Goal: Information Seeking & Learning: Learn about a topic

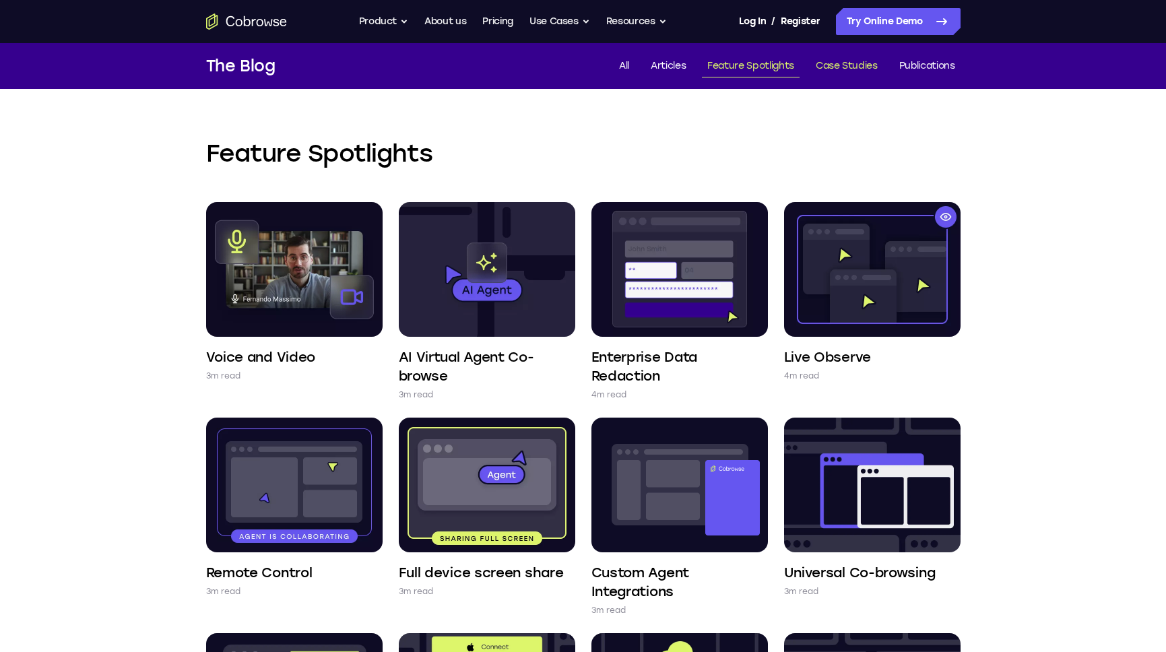
click at [867, 64] on link "Case Studies" at bounding box center [847, 66] width 73 height 22
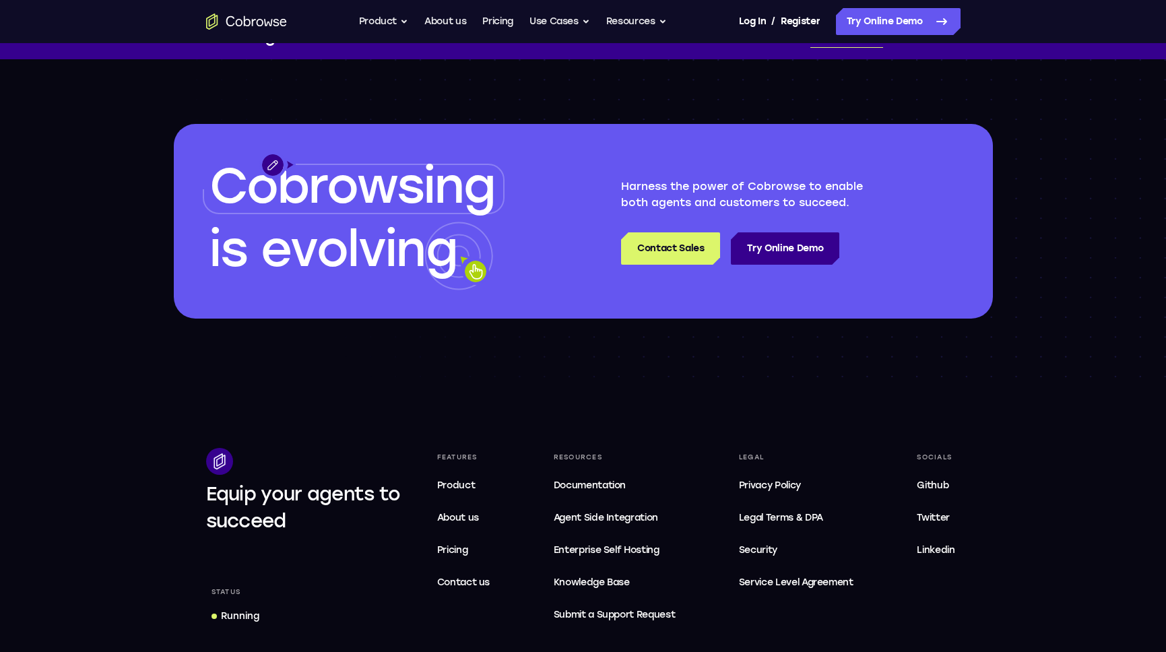
scroll to position [160, 0]
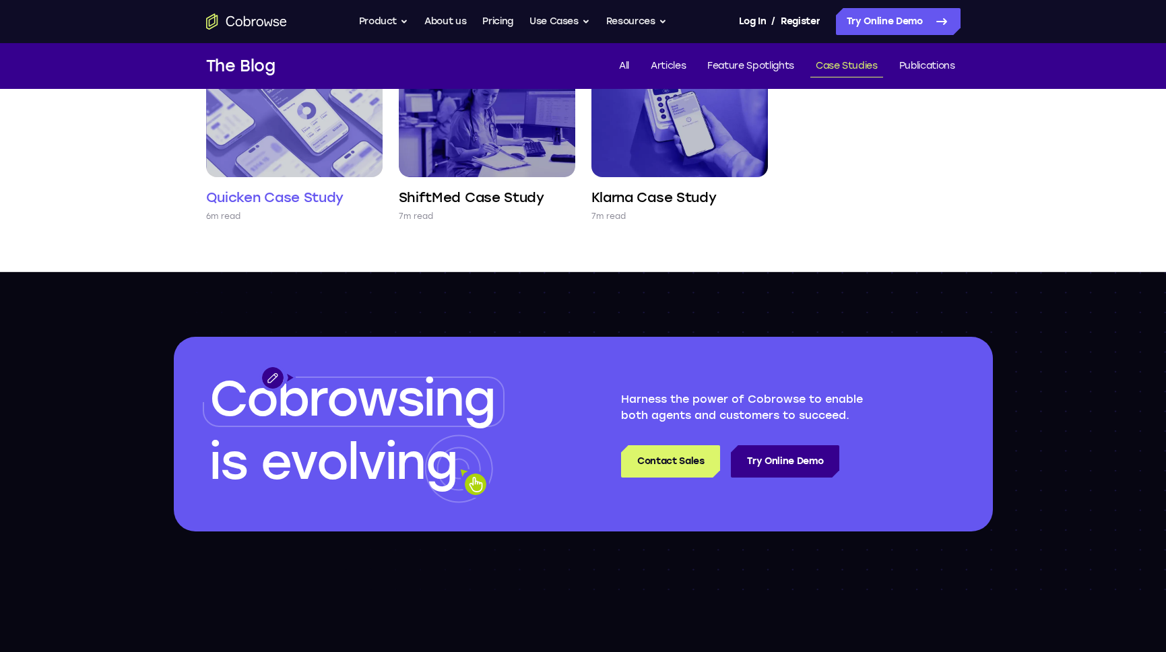
click at [336, 146] on img at bounding box center [294, 109] width 177 height 135
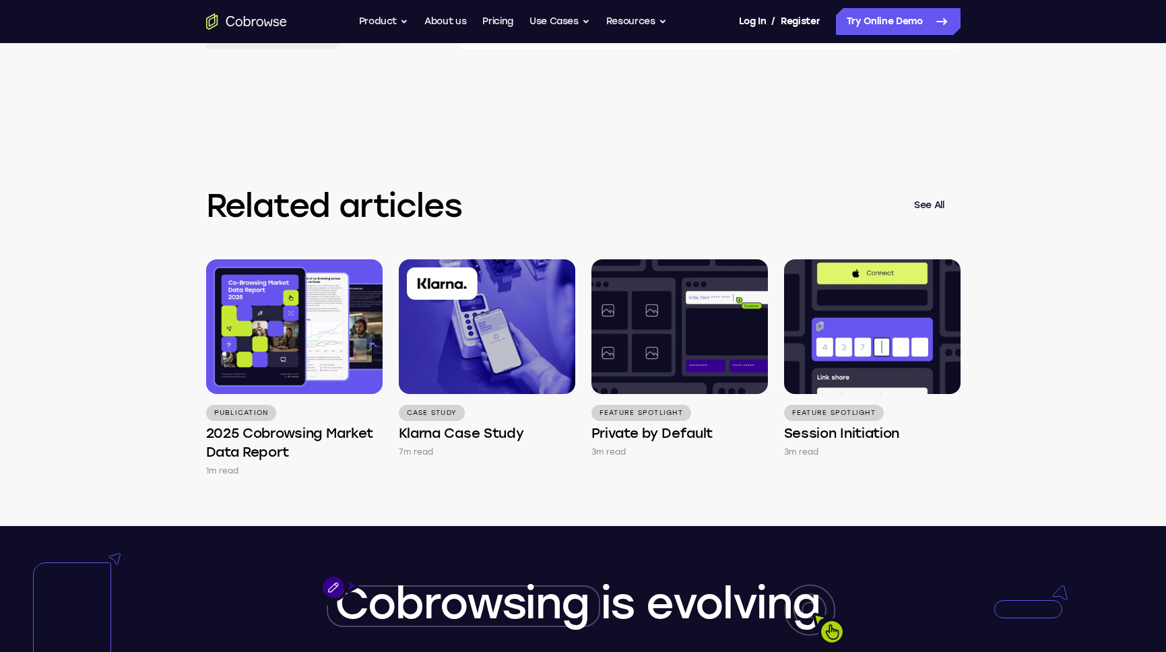
scroll to position [4047, 0]
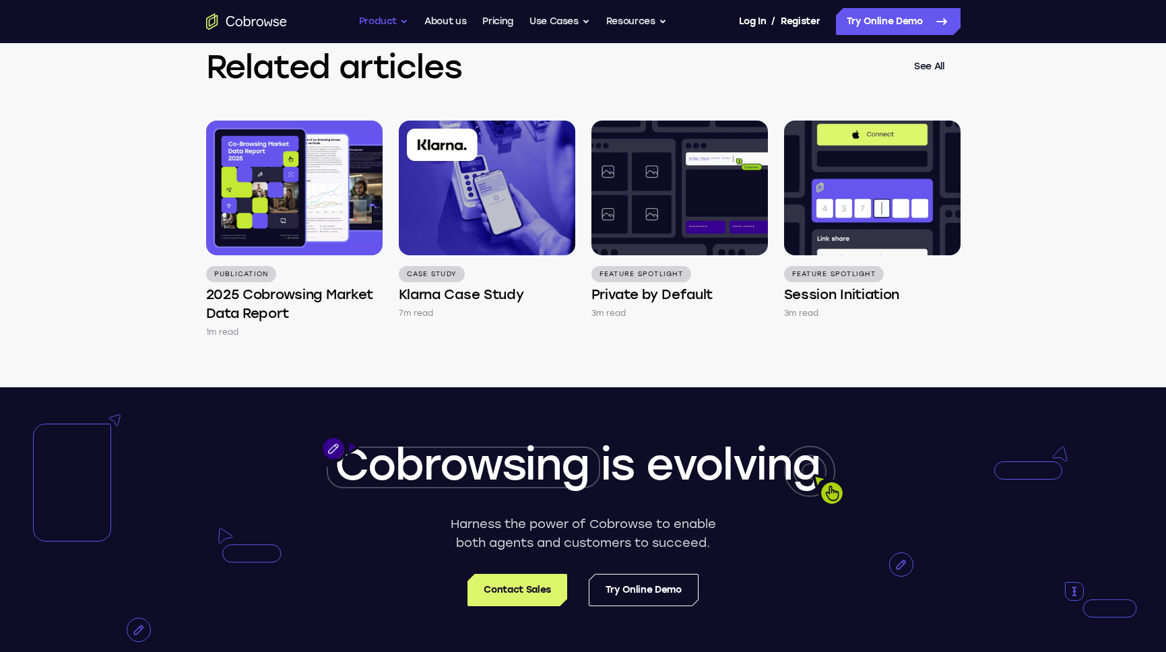
click at [386, 17] on button "Product" at bounding box center [384, 21] width 50 height 27
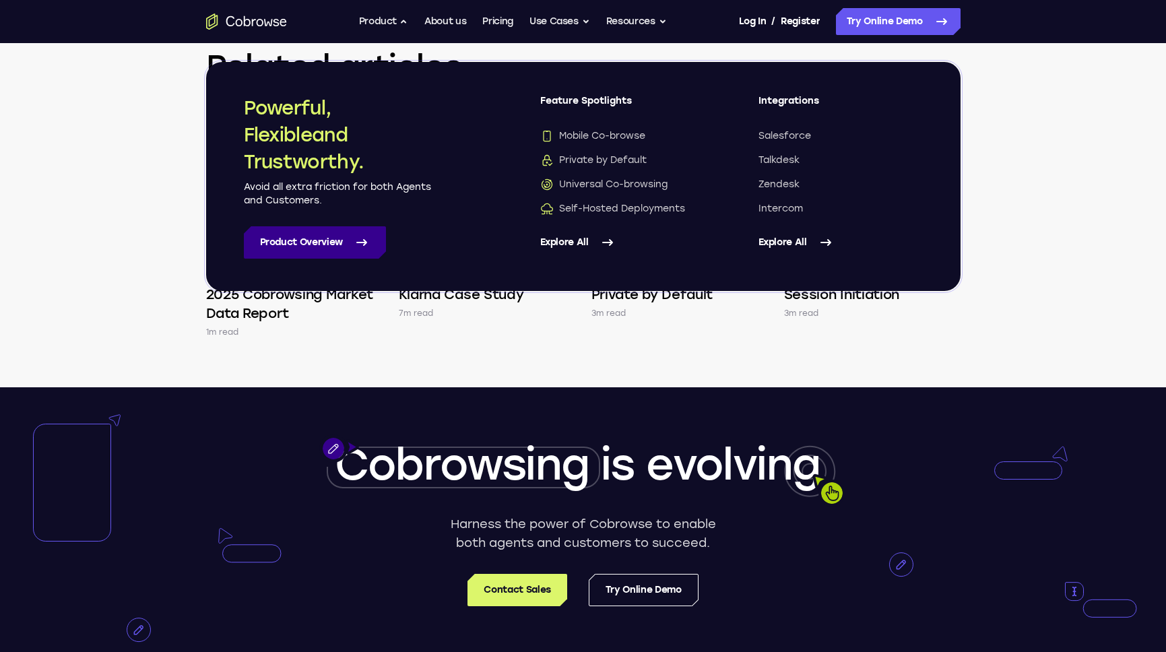
click at [282, 239] on link "Product Overview" at bounding box center [315, 242] width 142 height 32
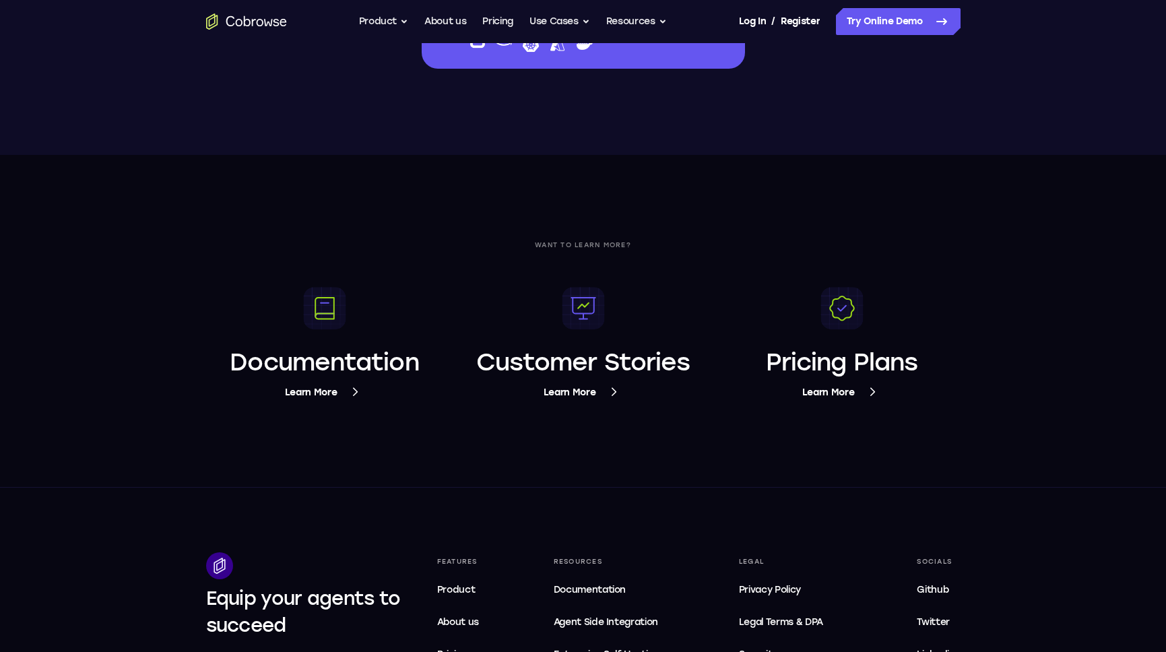
scroll to position [5280, 0]
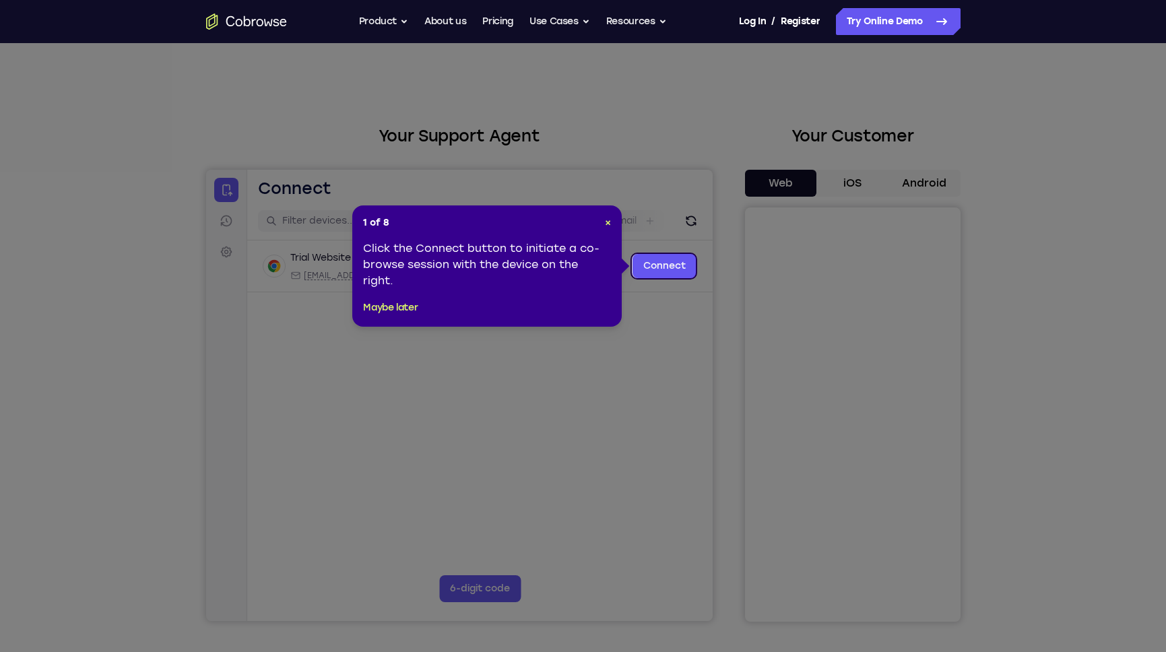
click at [711, 268] on icon at bounding box center [583, 326] width 1166 height 652
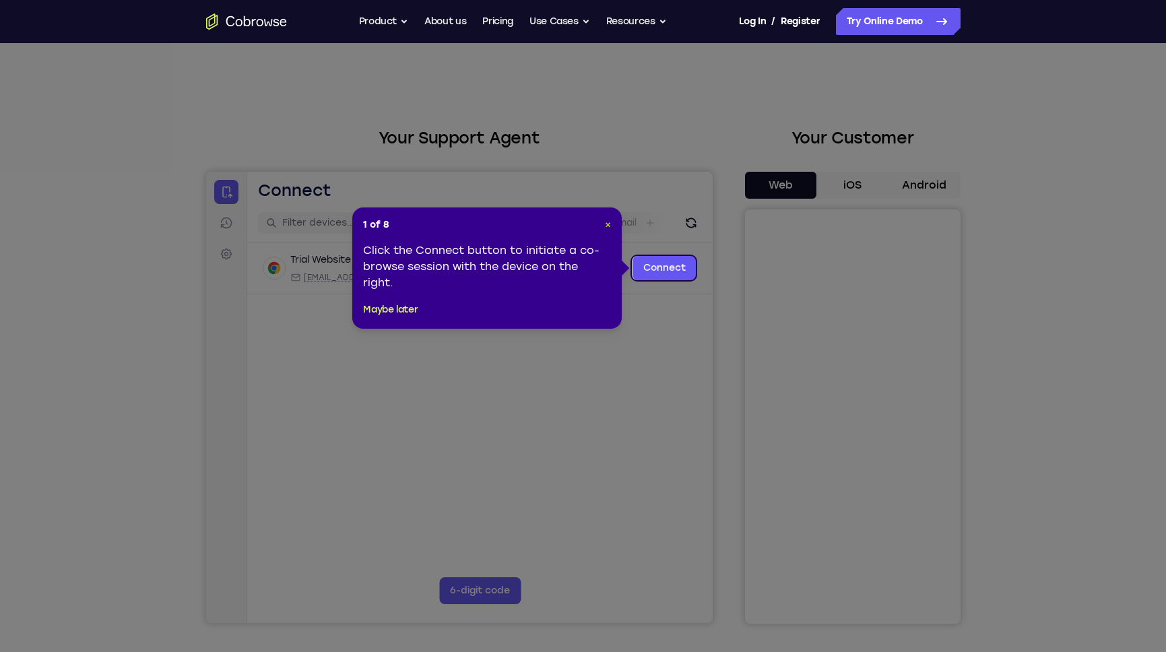
drag, startPoint x: 609, startPoint y: 225, endPoint x: 403, endPoint y: 53, distance: 267.9
click at [609, 225] on span "×" at bounding box center [608, 224] width 6 height 11
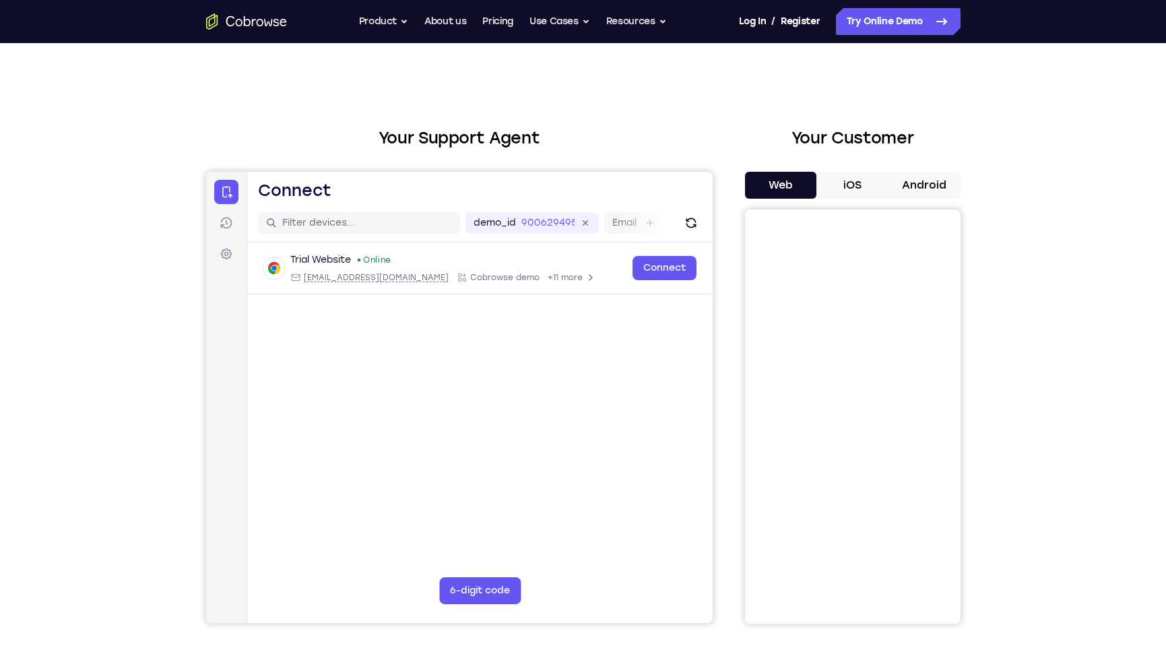
click at [785, 173] on button "Web" at bounding box center [781, 185] width 72 height 27
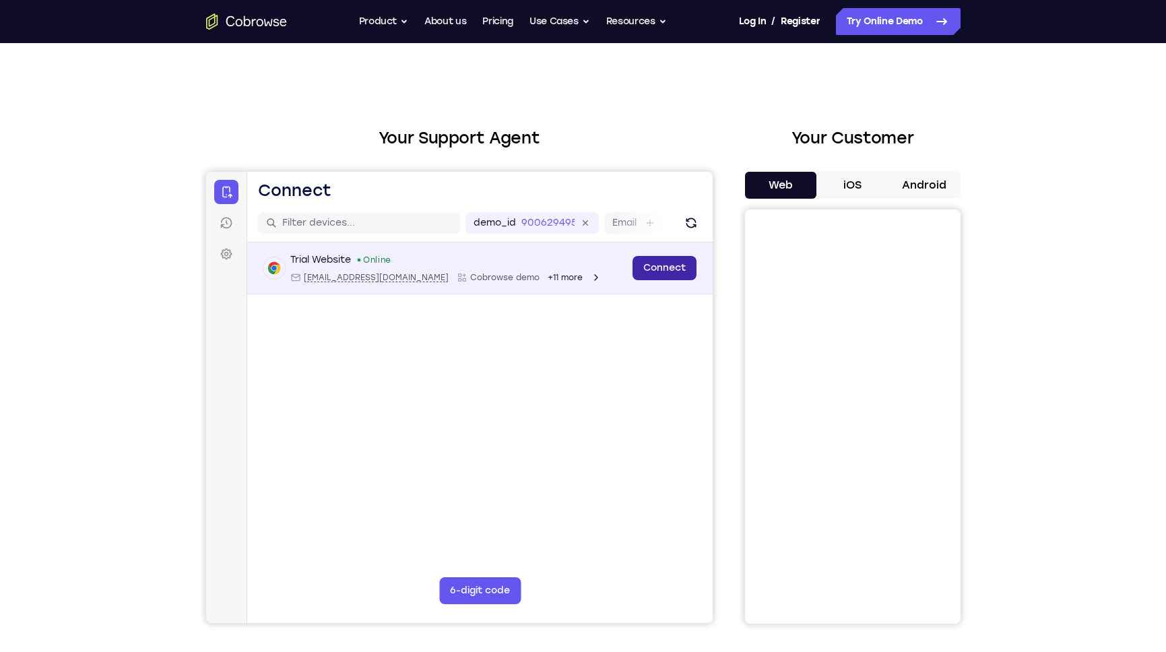
click at [665, 264] on link "Connect" at bounding box center [664, 268] width 64 height 24
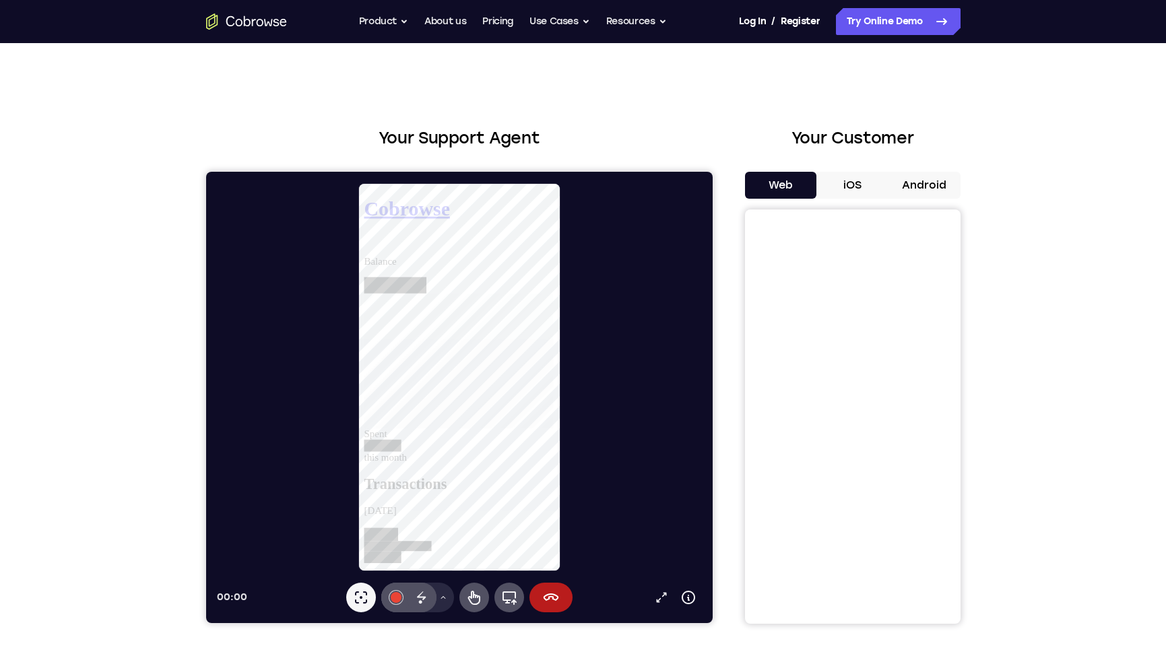
scroll to position [0, 0]
